Goal: Obtain resource: Download file/media

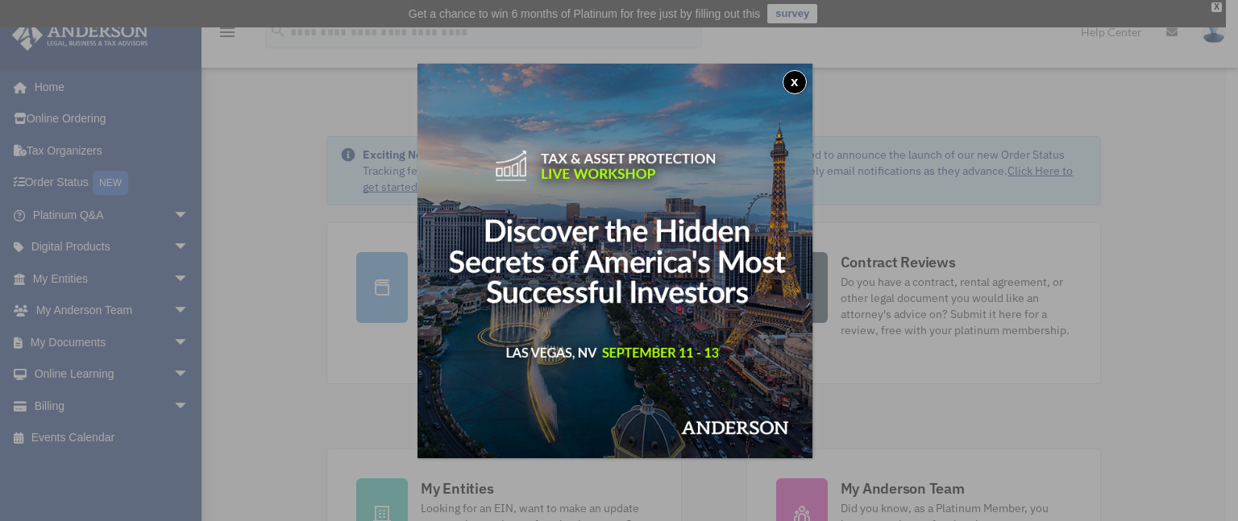
click at [164, 343] on div "x" at bounding box center [619, 260] width 1238 height 521
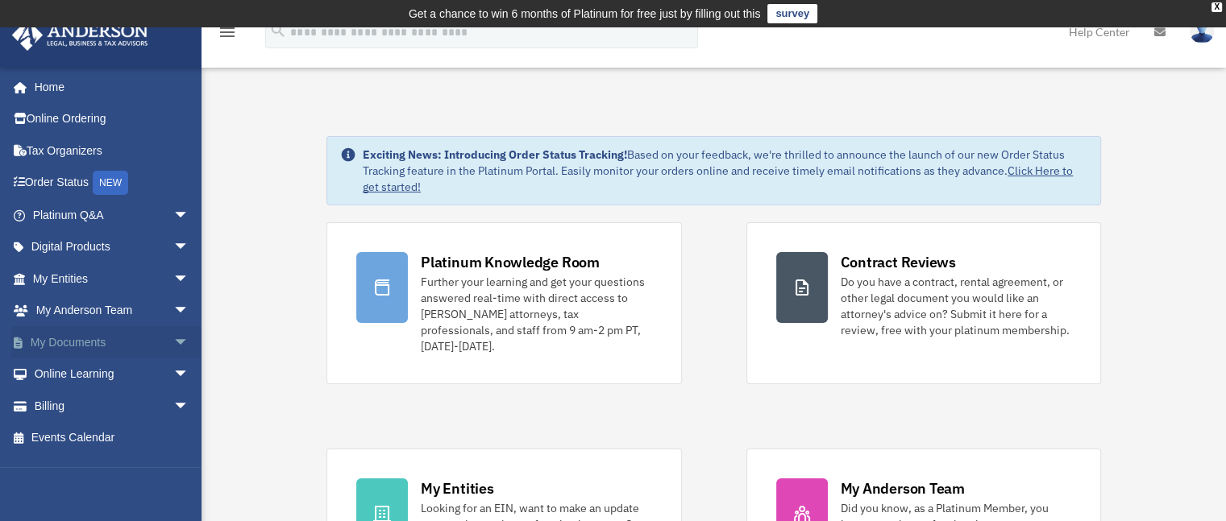
click at [97, 346] on link "My Documents arrow_drop_down" at bounding box center [112, 342] width 202 height 32
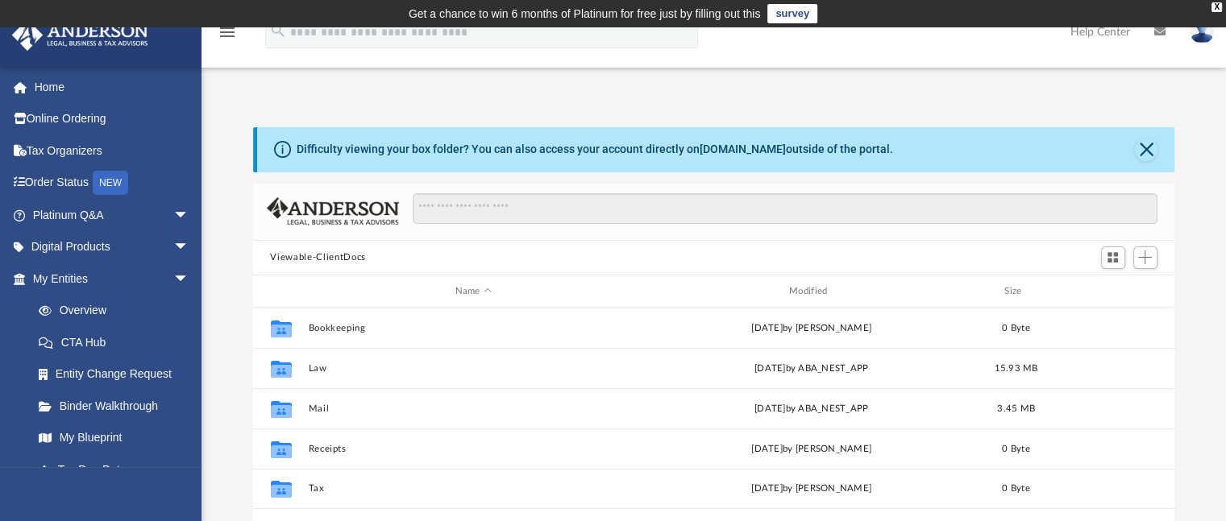
scroll to position [354, 909]
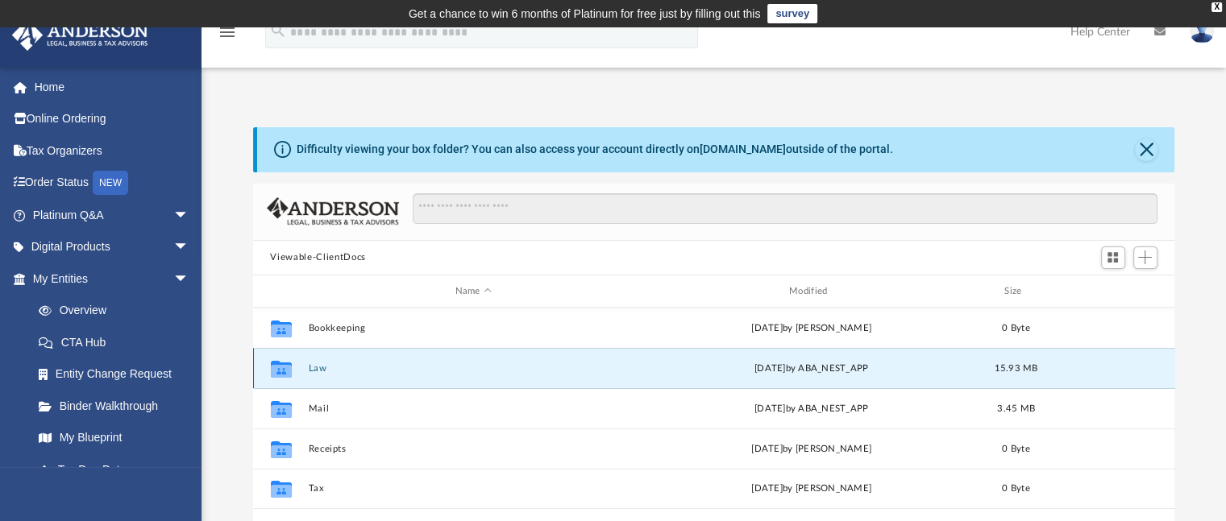
click at [319, 368] on button "Law" at bounding box center [473, 368] width 330 height 10
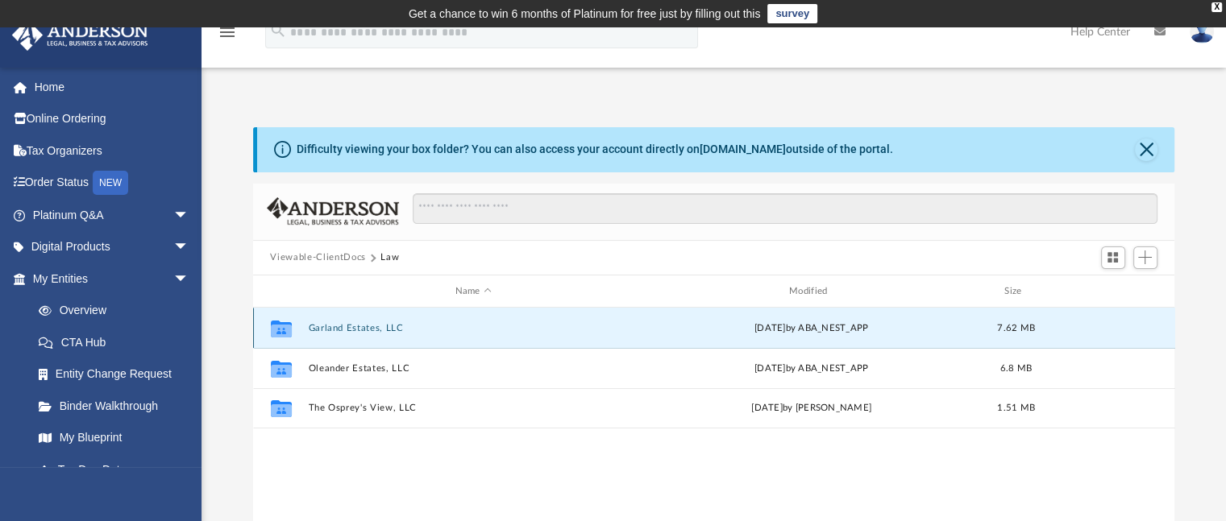
click at [362, 328] on button "Garland Estates, LLC" at bounding box center [473, 328] width 330 height 10
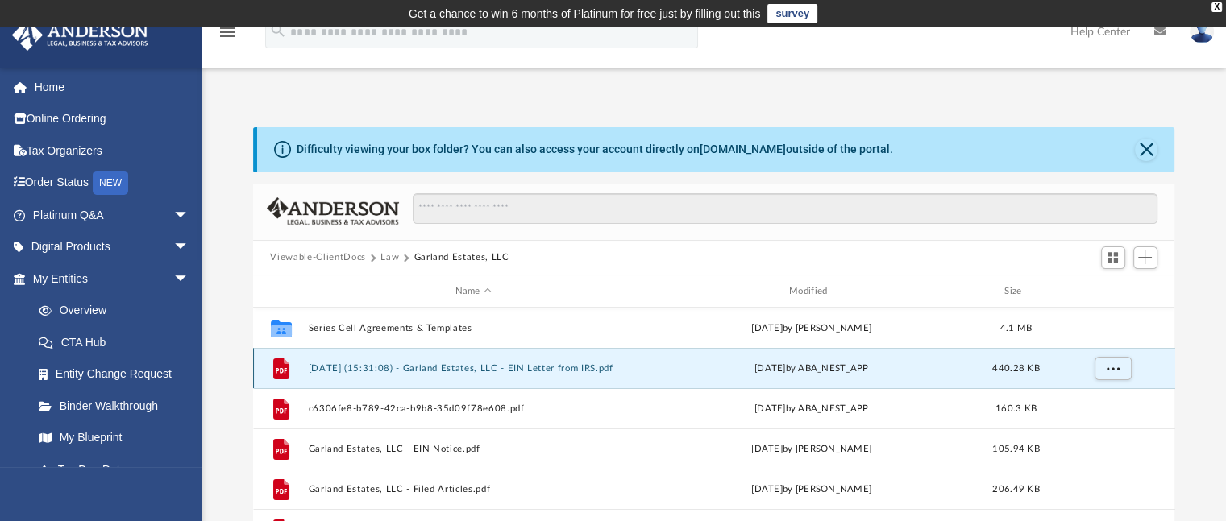
click at [447, 370] on button "2025.06.11 (15:31:08) - Garland Estates, LLC - EIN Letter from IRS.pdf" at bounding box center [473, 368] width 330 height 10
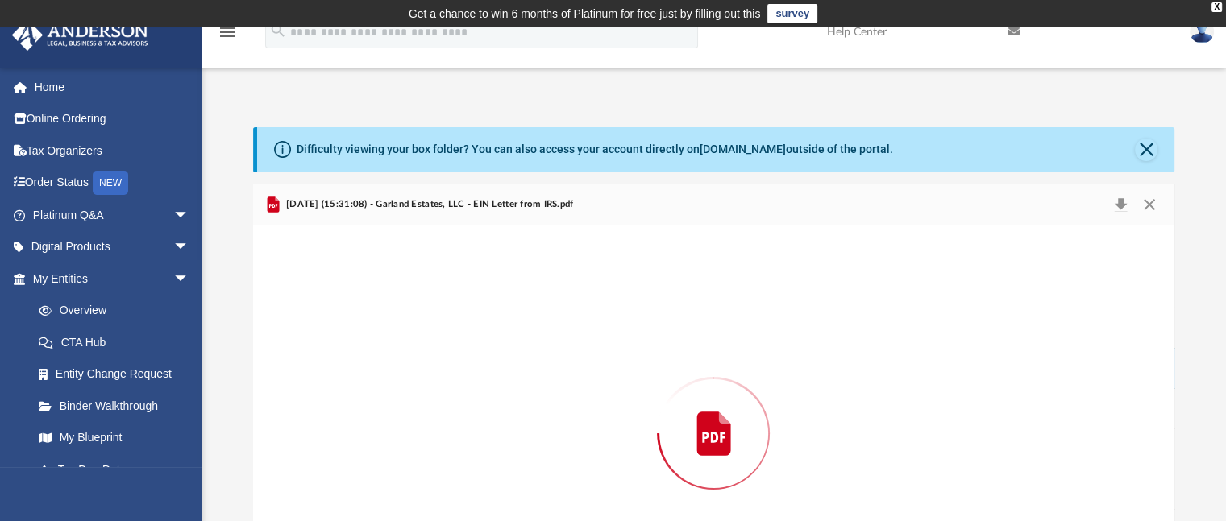
scroll to position [120, 0]
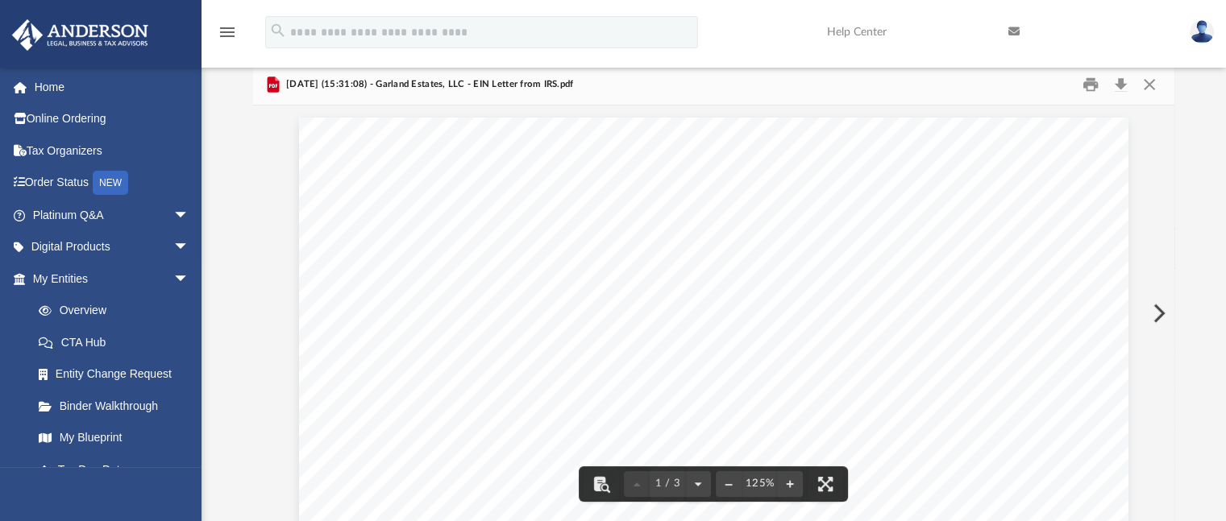
drag, startPoint x: 916, startPoint y: 280, endPoint x: 867, endPoint y: 282, distance: 48.4
